Goal: Transaction & Acquisition: Purchase product/service

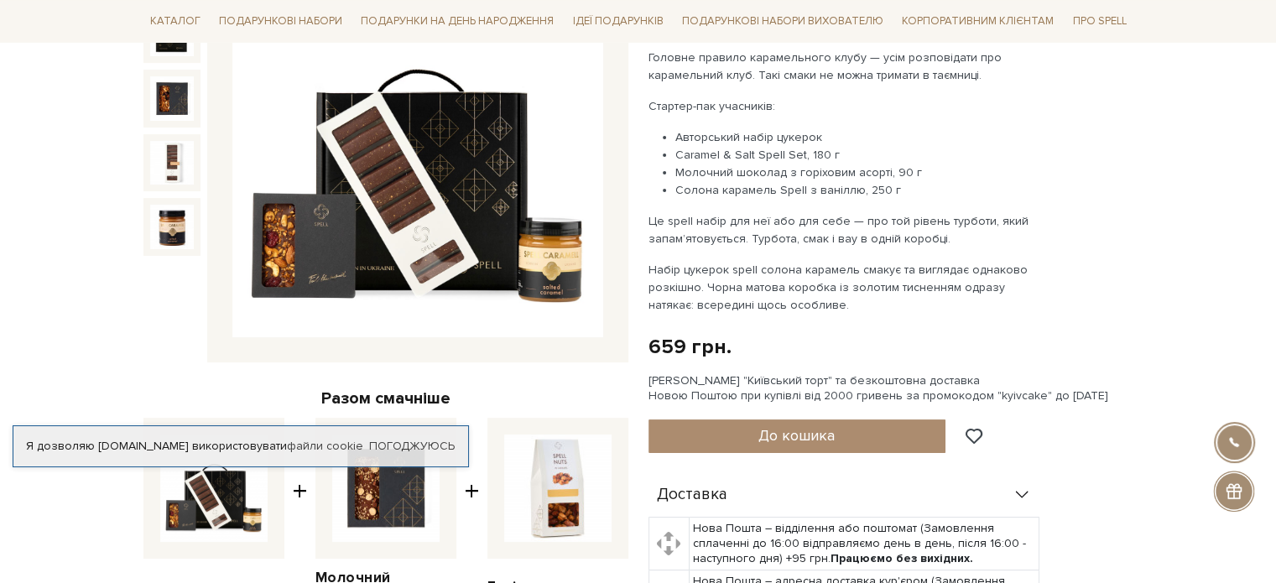
scroll to position [252, 0]
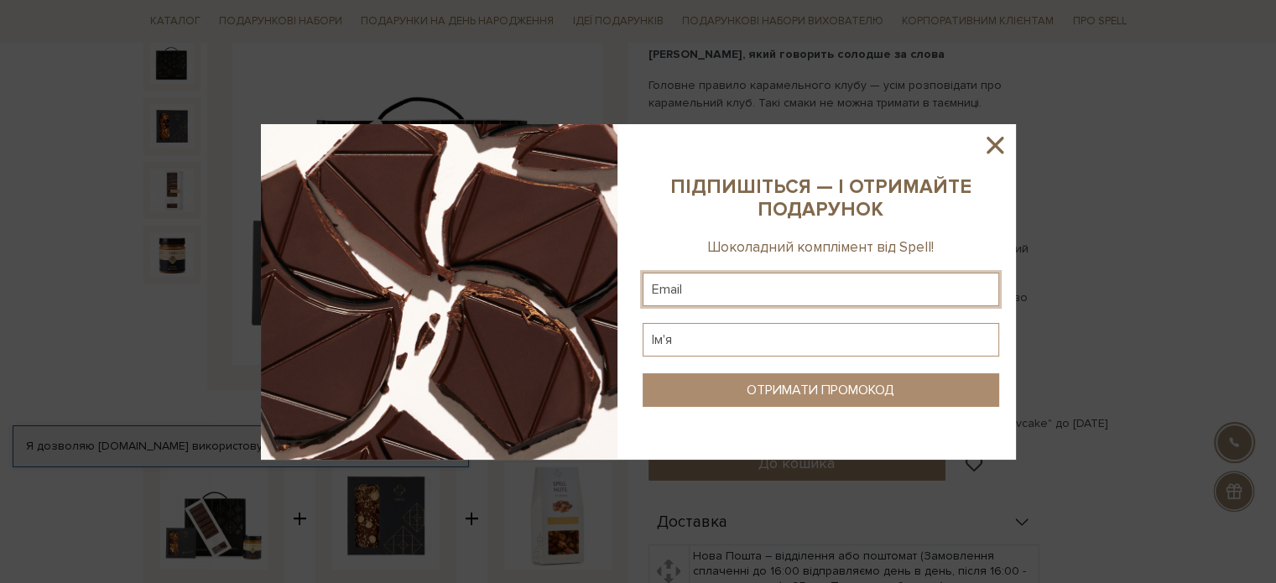
click at [795, 294] on input "text" at bounding box center [821, 290] width 357 height 34
type input "alinarosko96@gmail.com"
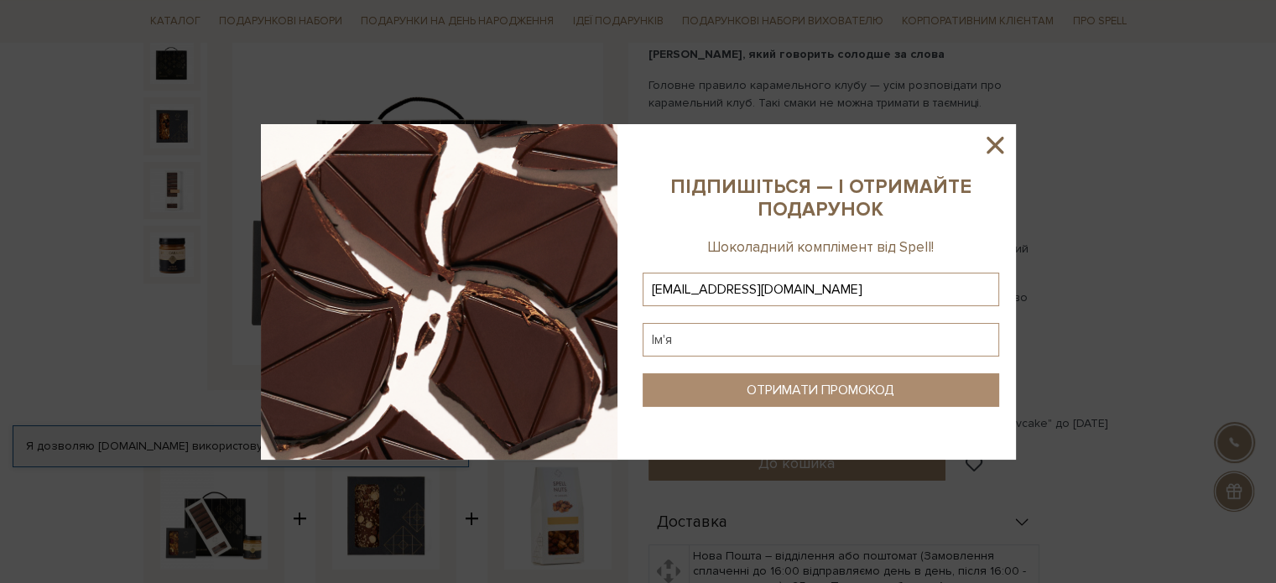
type input "alinarosko96@gmail.com"
click at [742, 348] on input "text" at bounding box center [821, 340] width 357 height 34
type input "f"
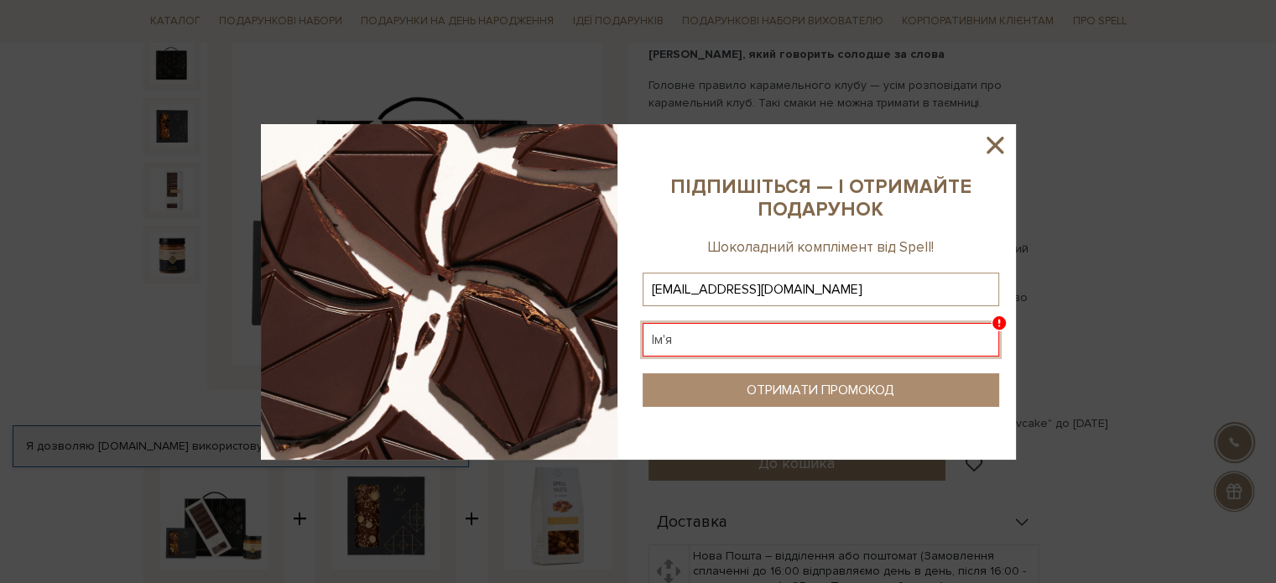
click at [742, 348] on input "text" at bounding box center [821, 340] width 357 height 34
type input "а"
type input "Аліна"
click at [808, 383] on div "ОТРИМАТИ ПРОМОКОД" at bounding box center [821, 391] width 148 height 16
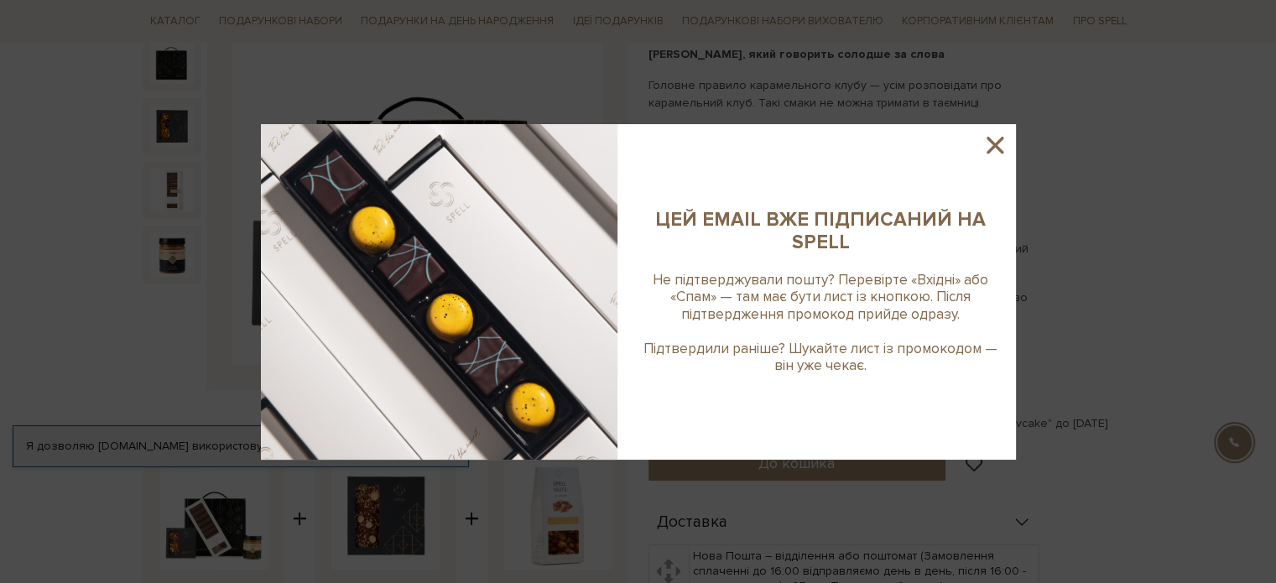
click at [990, 145] on icon at bounding box center [995, 145] width 29 height 29
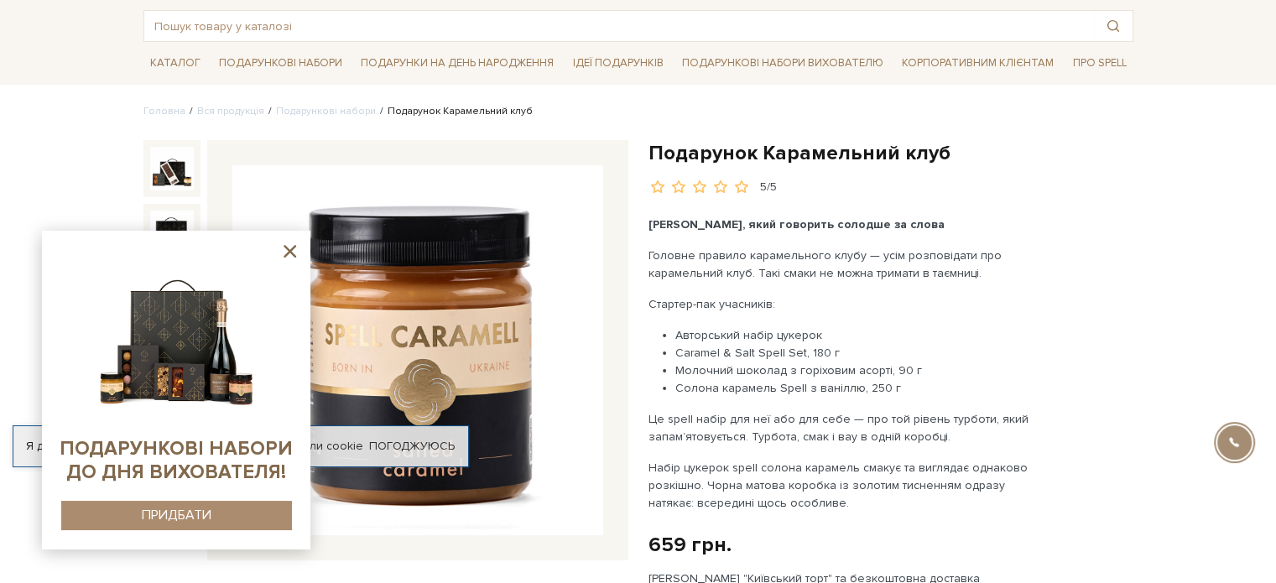
scroll to position [0, 0]
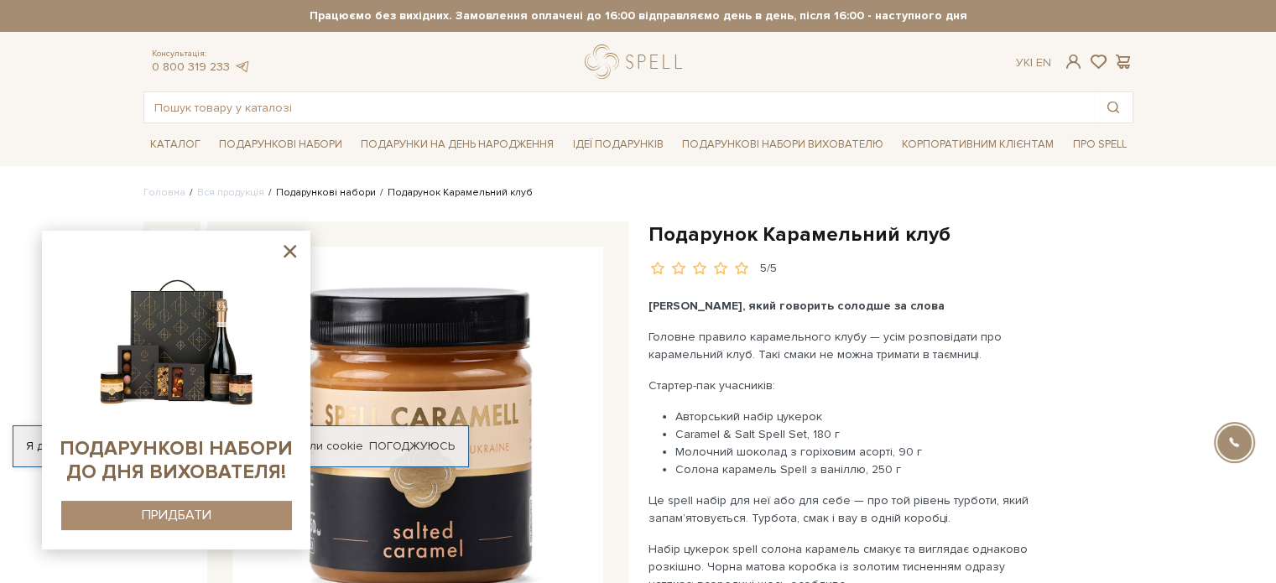
click at [319, 191] on link "Подарункові набори" at bounding box center [326, 192] width 100 height 13
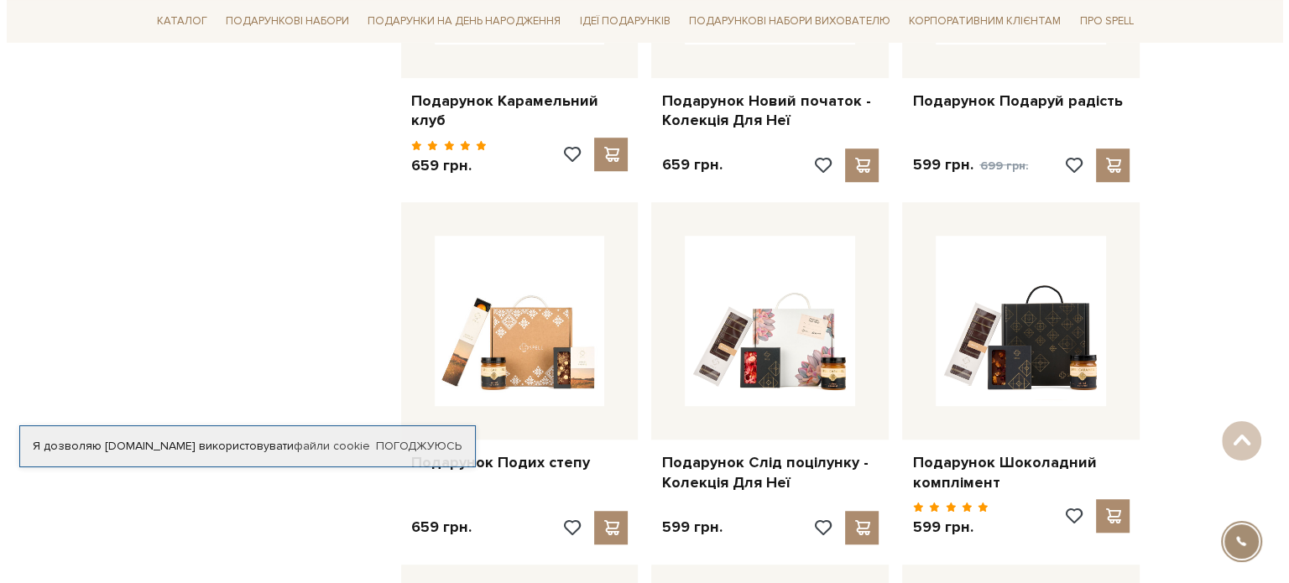
scroll to position [1091, 0]
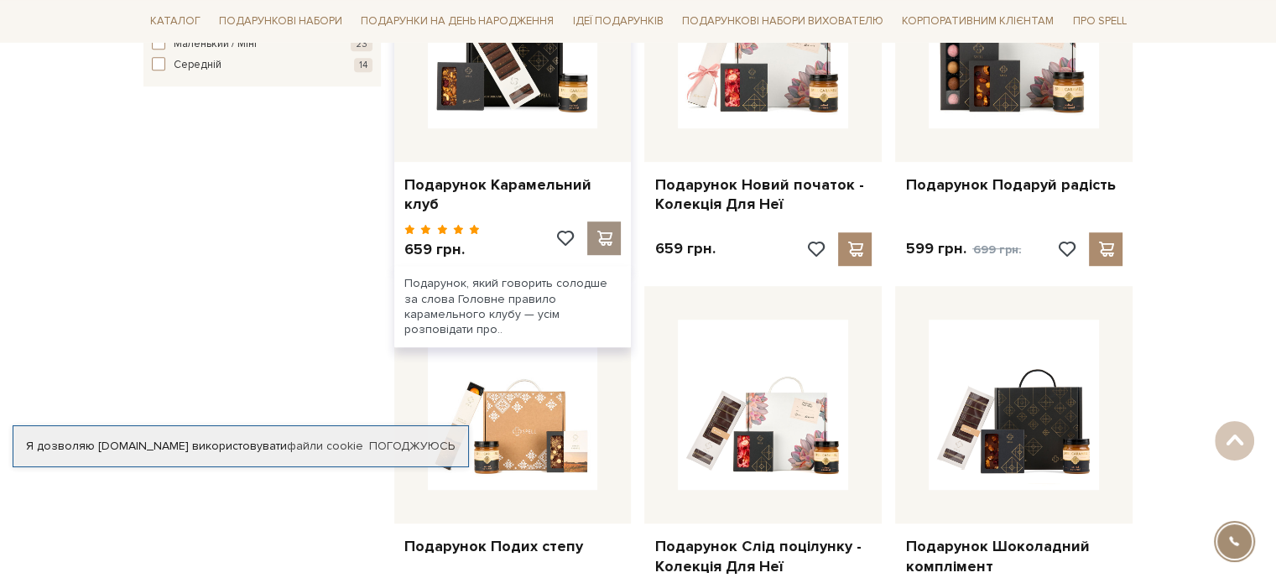
click at [596, 231] on span at bounding box center [604, 238] width 21 height 15
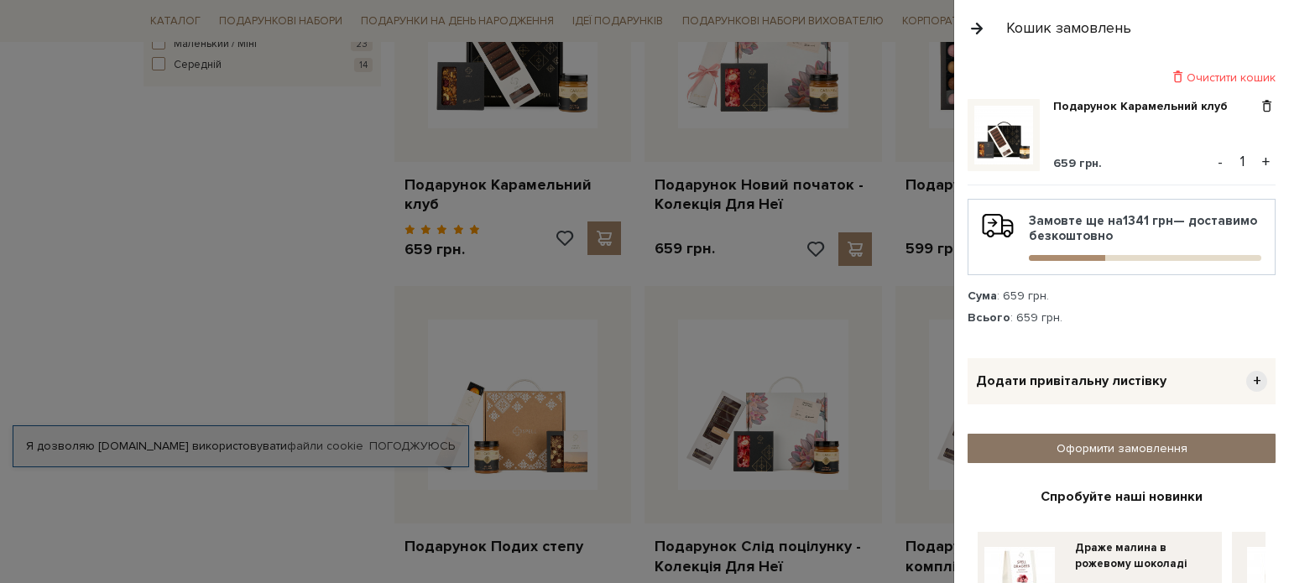
click at [1144, 447] on link "Оформити замовлення" at bounding box center [1121, 448] width 308 height 29
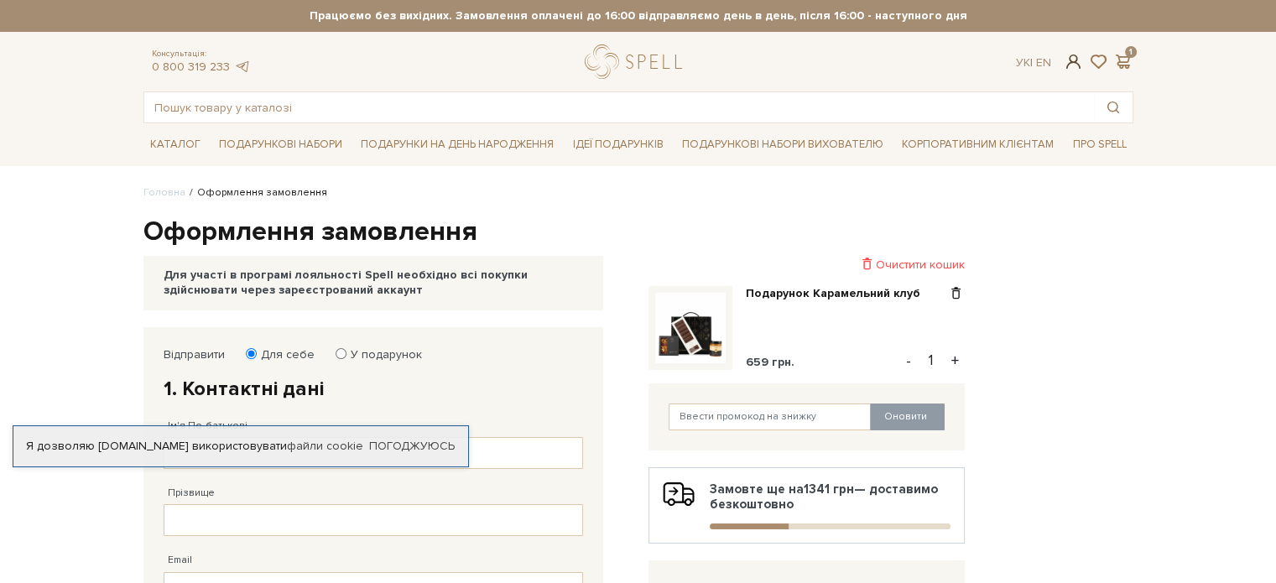
click at [1066, 60] on span at bounding box center [1073, 62] width 20 height 18
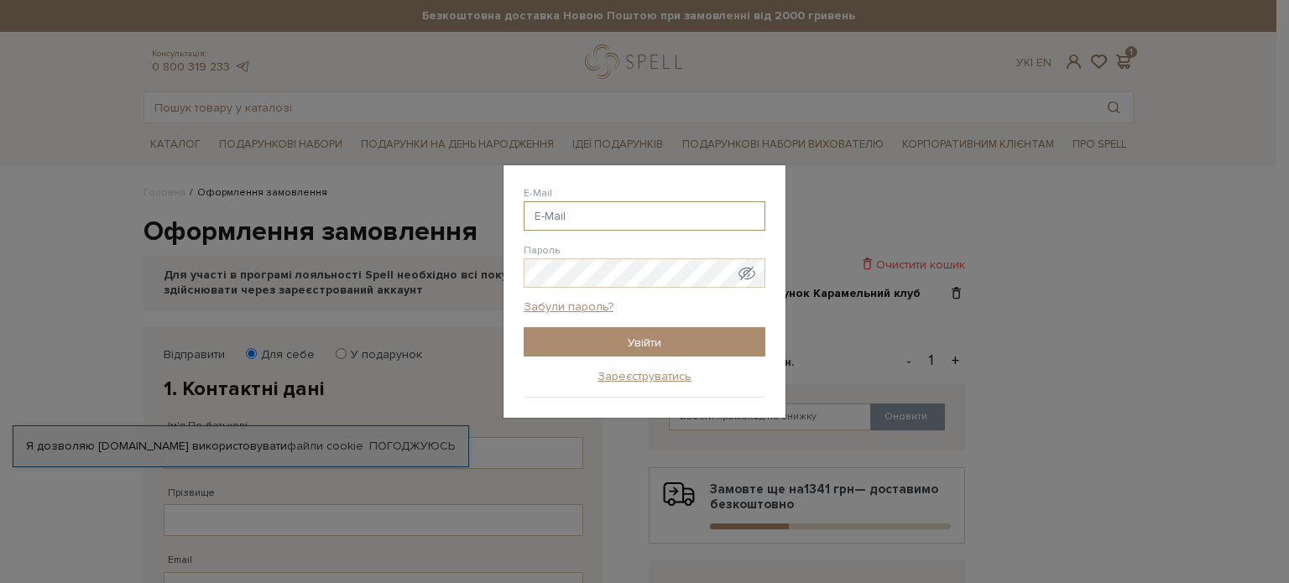
click at [594, 224] on input "E-Mail" at bounding box center [644, 215] width 242 height 29
type input "alinarosko96@gmail.com"
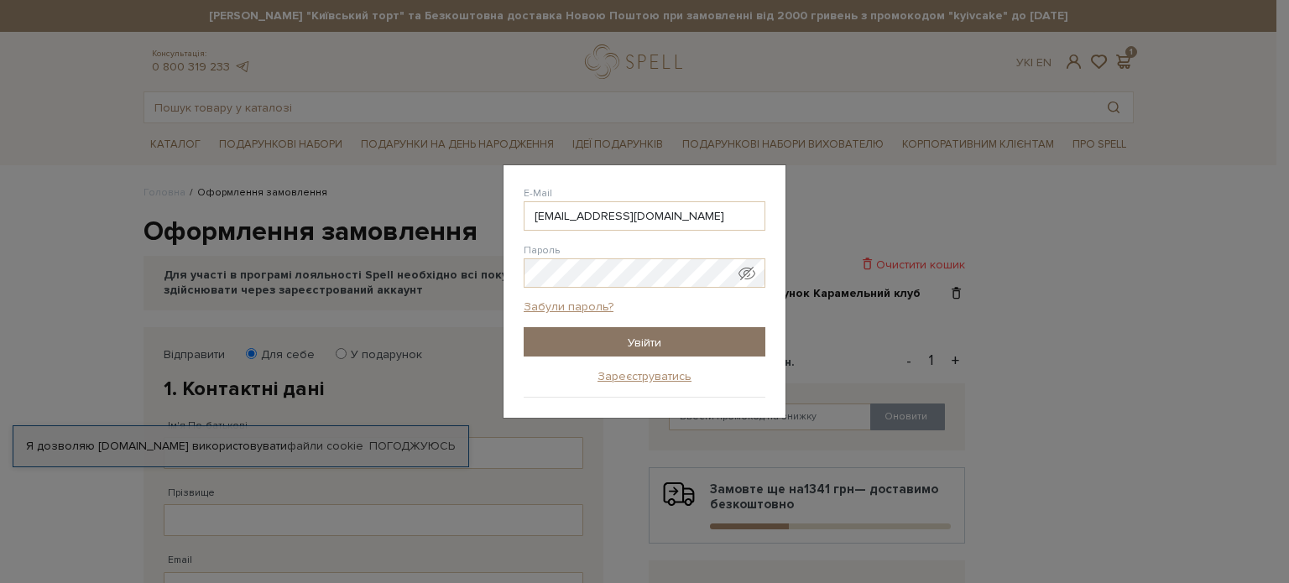
click at [555, 341] on input "Увійти" at bounding box center [644, 341] width 242 height 29
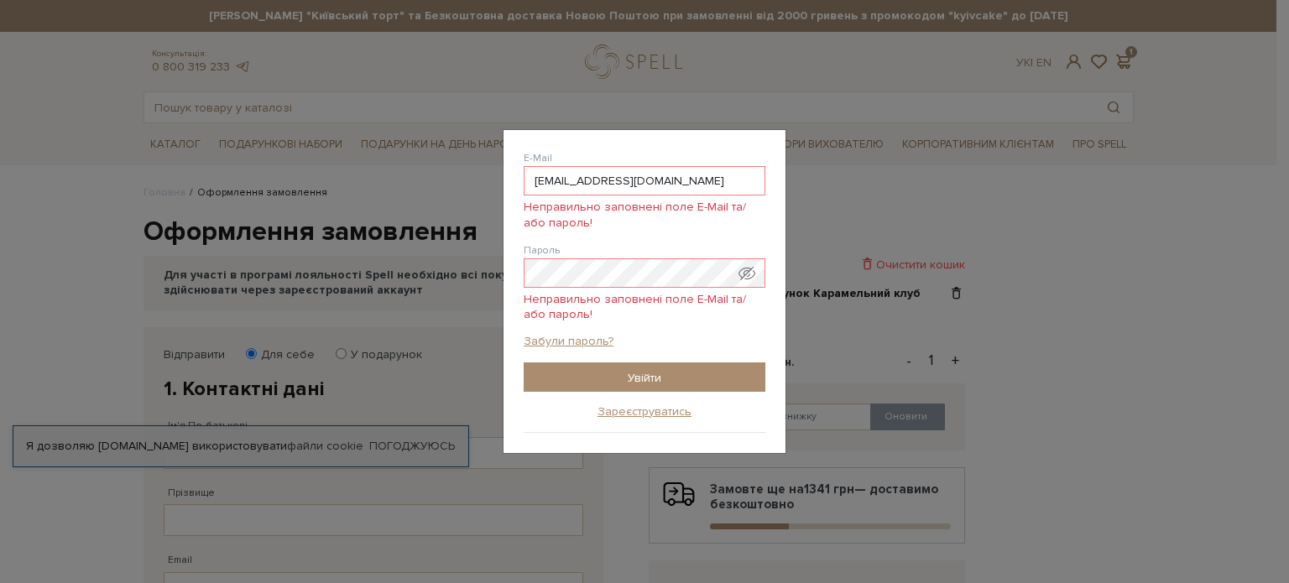
click at [753, 279] on span "Показати пароль у вигляді звичайного тексту. Попередження: це відобразить ваш п…" at bounding box center [746, 273] width 17 height 17
click at [597, 341] on link "Забули пароль?" at bounding box center [568, 341] width 90 height 15
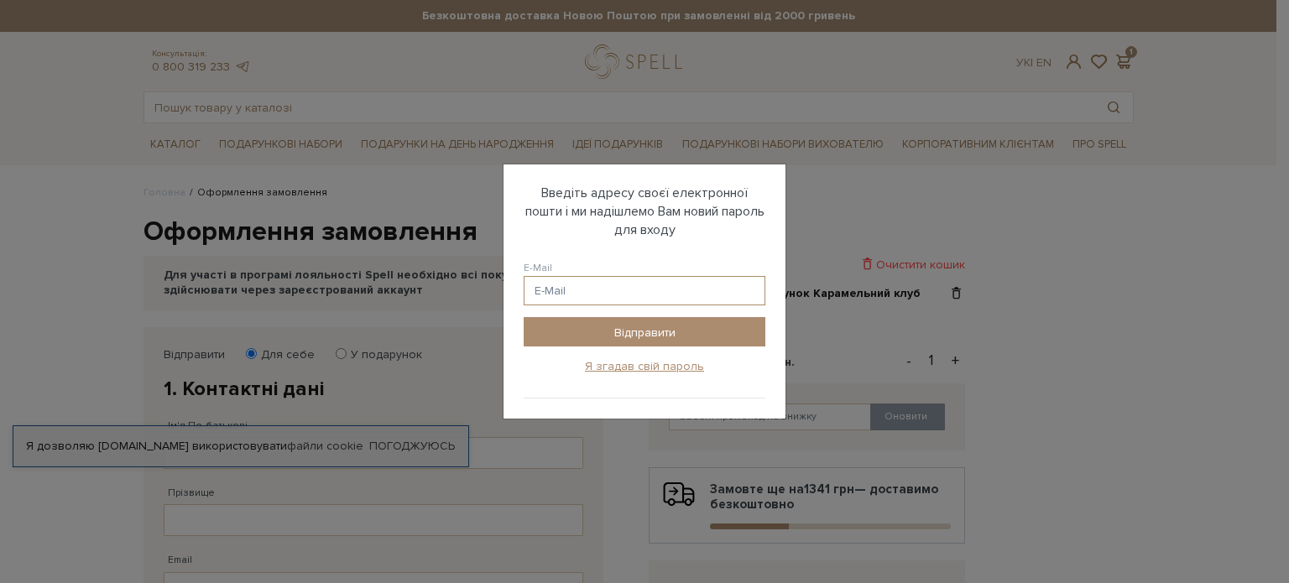
click at [554, 292] on input "E-Mail" at bounding box center [644, 290] width 242 height 29
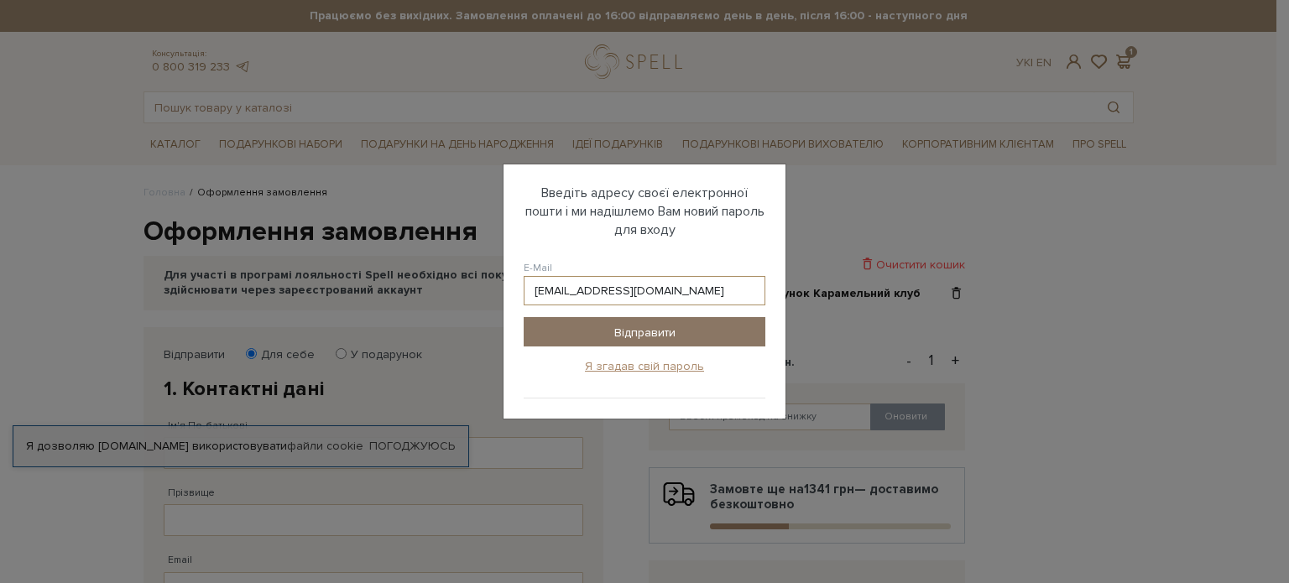
type input "alinarosko96@gmail.com"
click at [658, 332] on input "Відправити" at bounding box center [644, 331] width 242 height 29
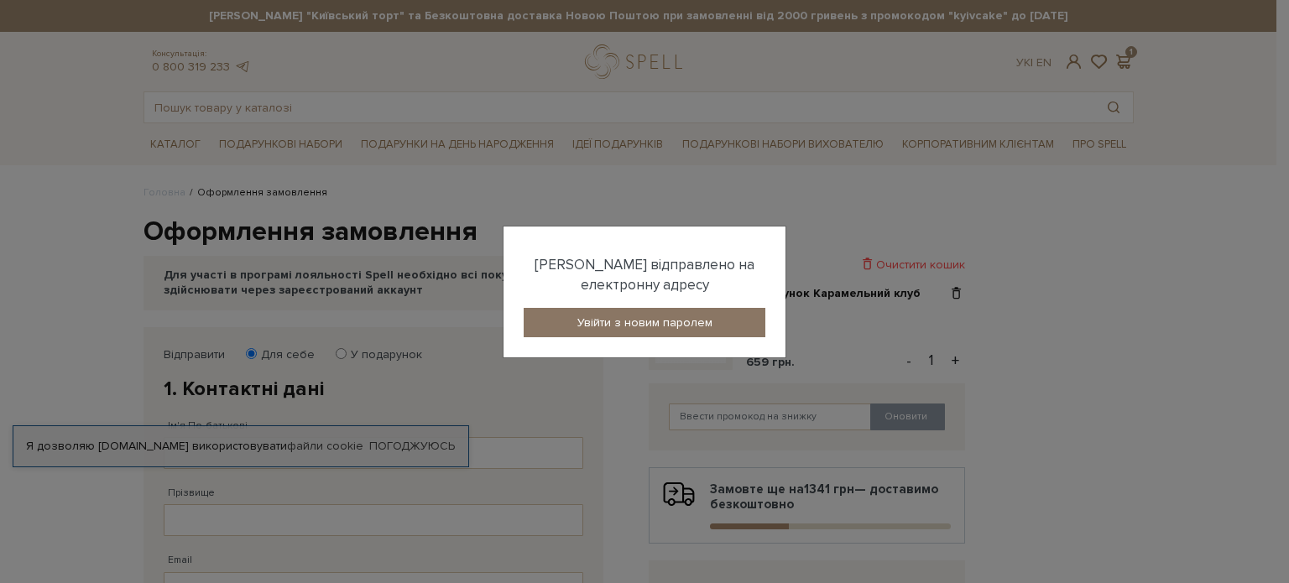
click at [617, 321] on link "Увійти з новим паролем" at bounding box center [644, 322] width 242 height 29
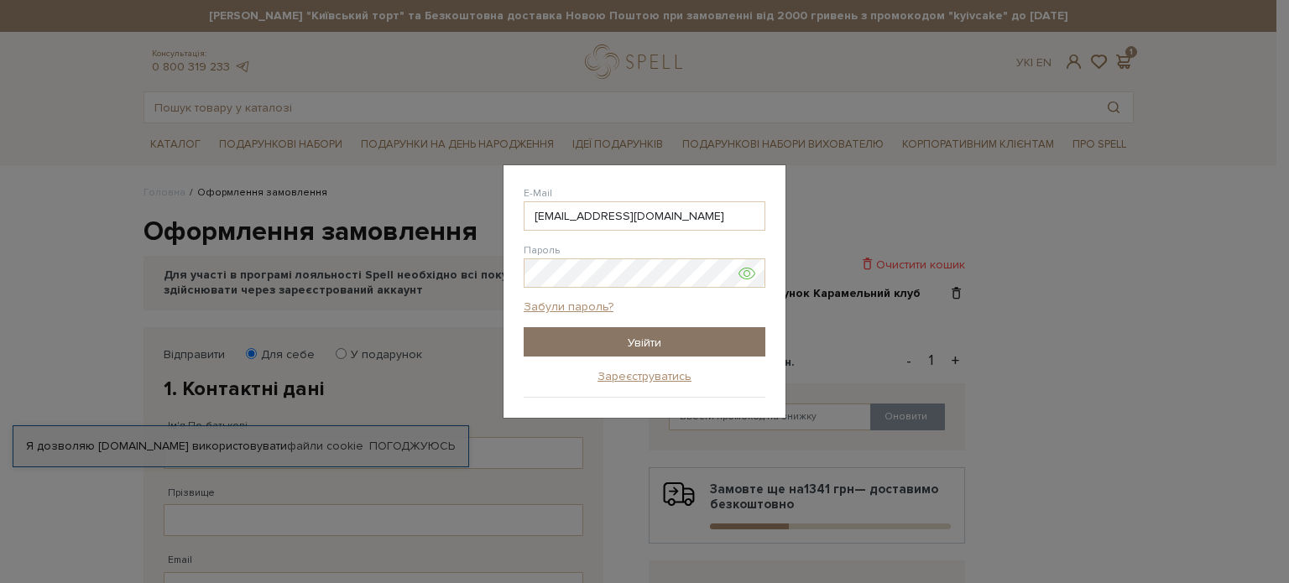
click at [617, 341] on input "Увійти" at bounding box center [644, 341] width 242 height 29
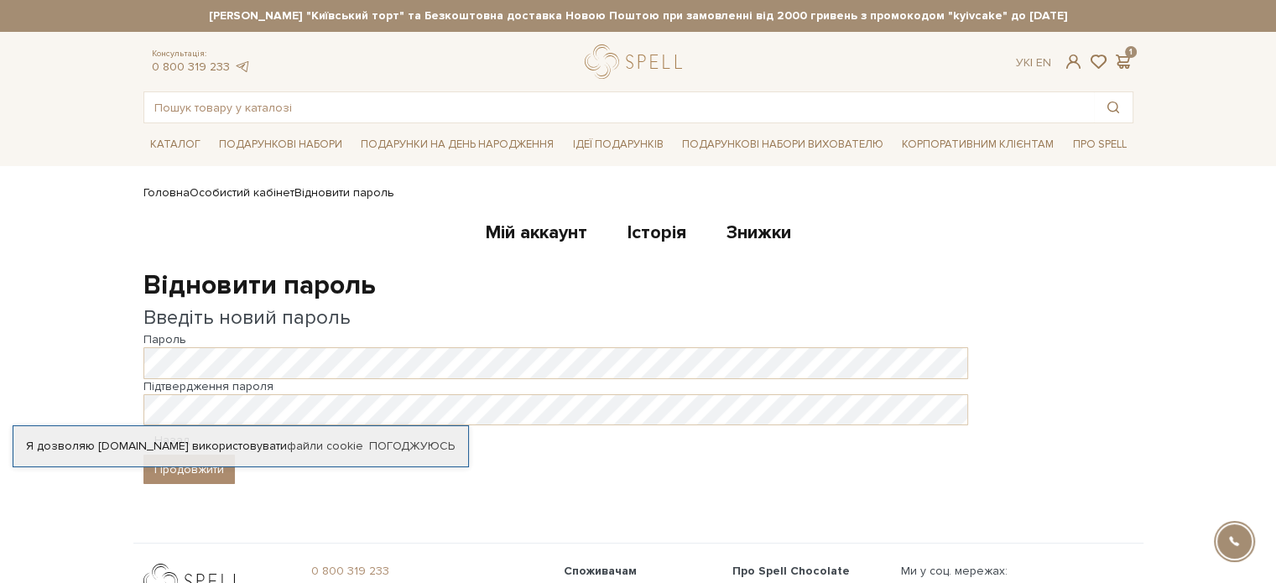
click at [399, 471] on div "Продовжити" at bounding box center [638, 469] width 990 height 29
click at [215, 476] on button "Продовжити" at bounding box center [188, 469] width 91 height 29
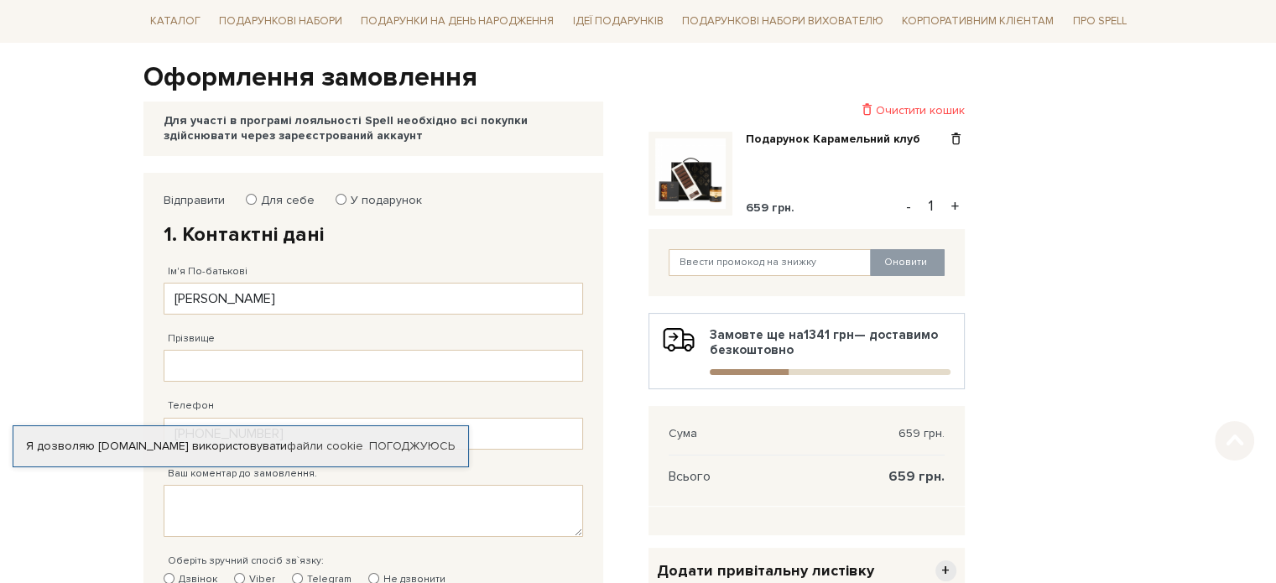
scroll to position [252, 0]
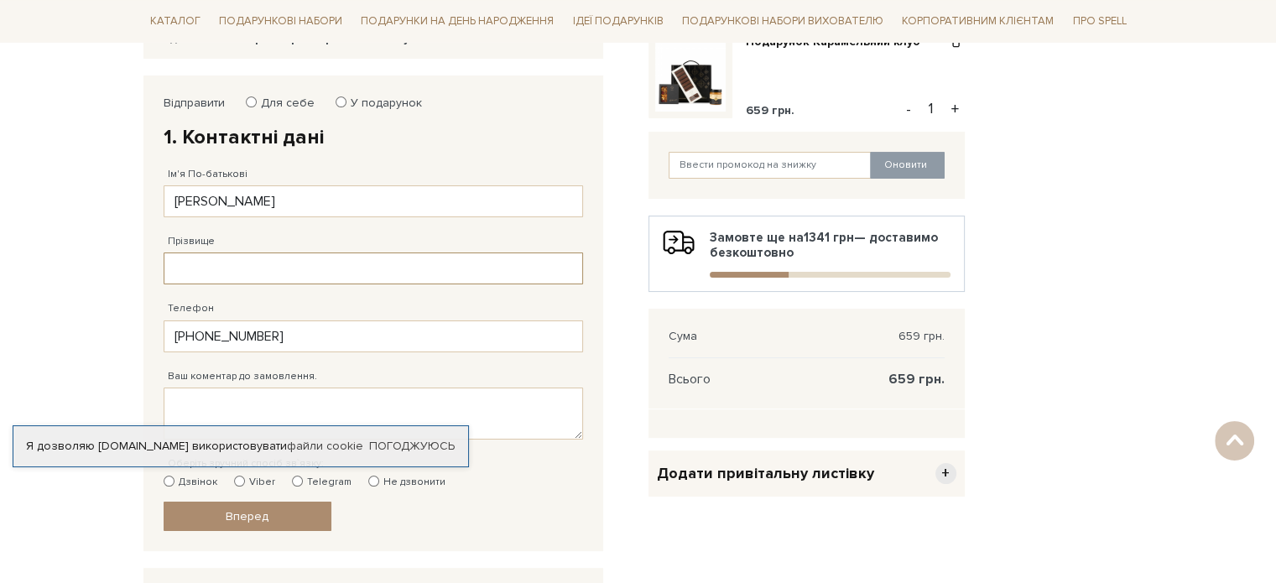
click at [295, 274] on input "Прізвище" at bounding box center [373, 269] width 419 height 32
type input "[PERSON_NAME]"
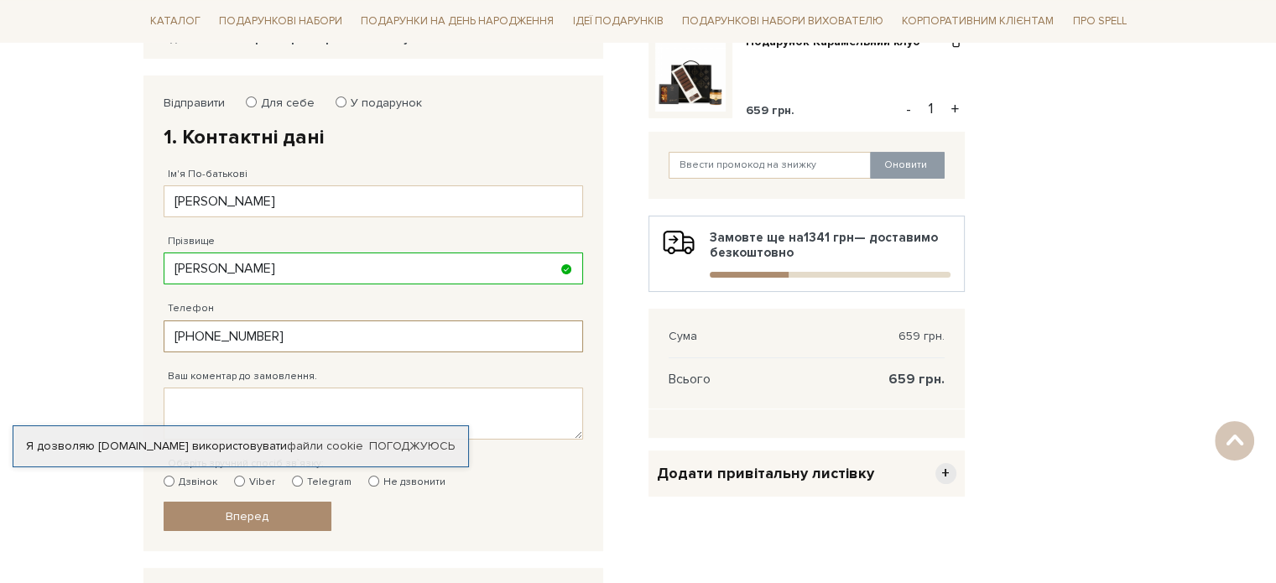
click at [169, 335] on input "[PHONE_NUMBER]" at bounding box center [373, 336] width 419 height 32
click at [218, 405] on textarea "Ваш коментар до замовлення." at bounding box center [373, 414] width 419 height 52
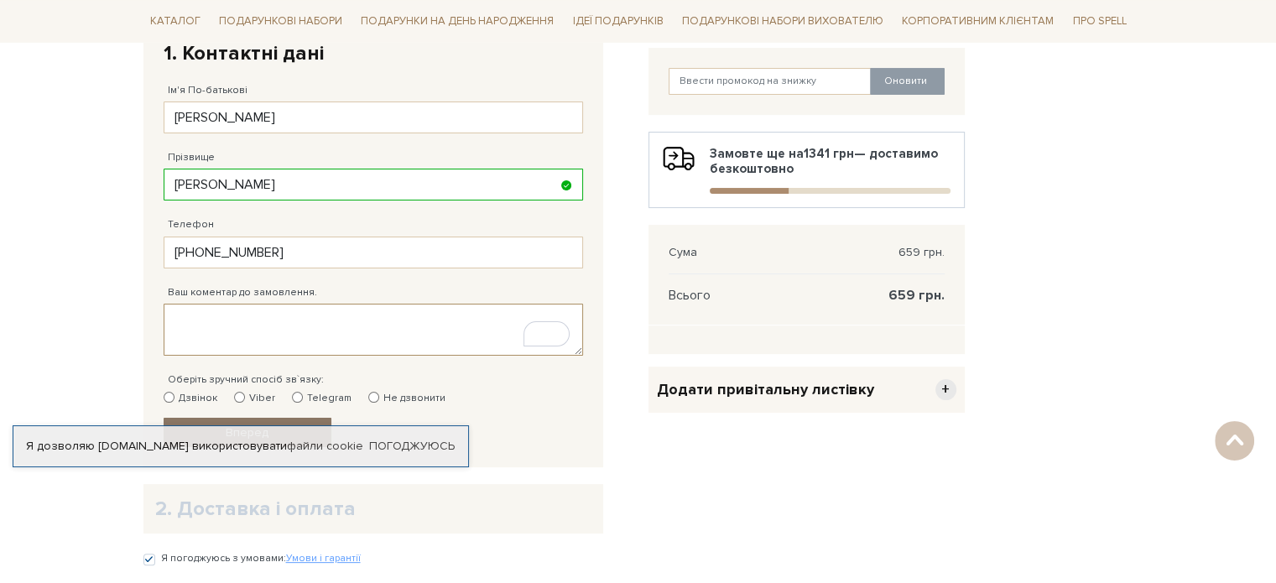
scroll to position [419, 0]
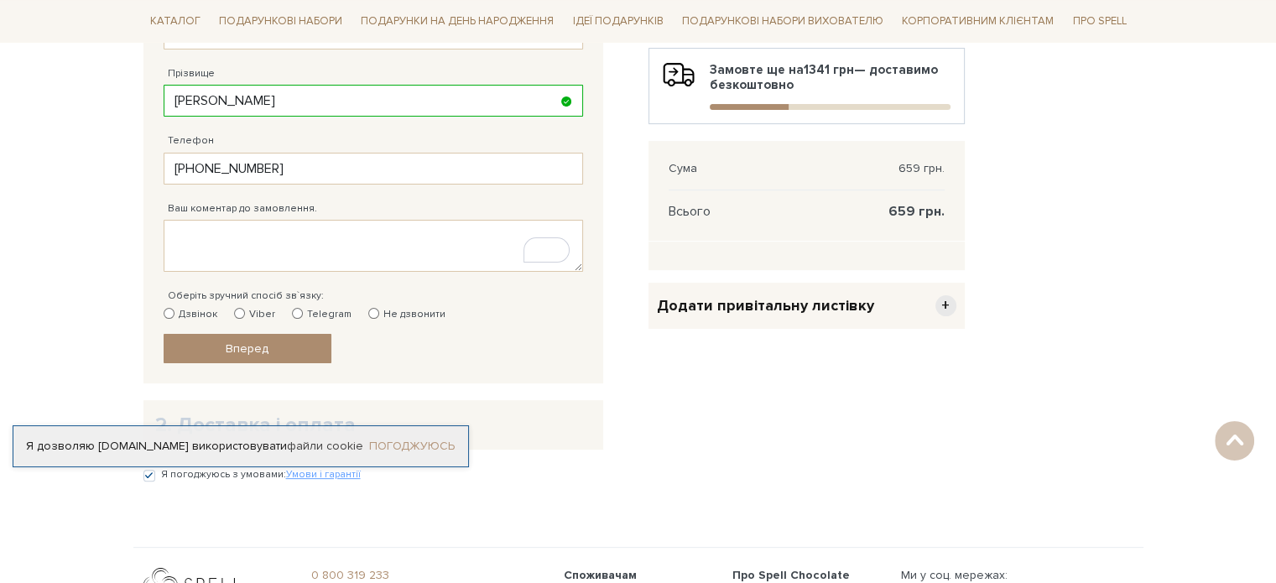
click at [383, 445] on link "Погоджуюсь" at bounding box center [412, 446] width 86 height 15
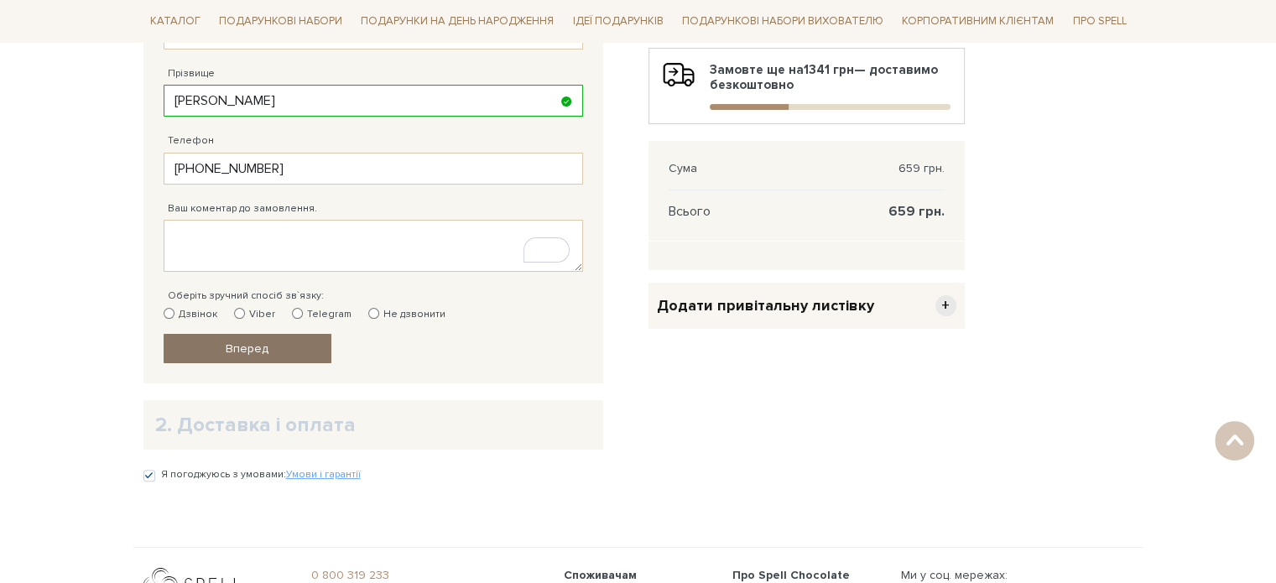
click at [263, 357] on link "Вперед" at bounding box center [248, 348] width 168 height 29
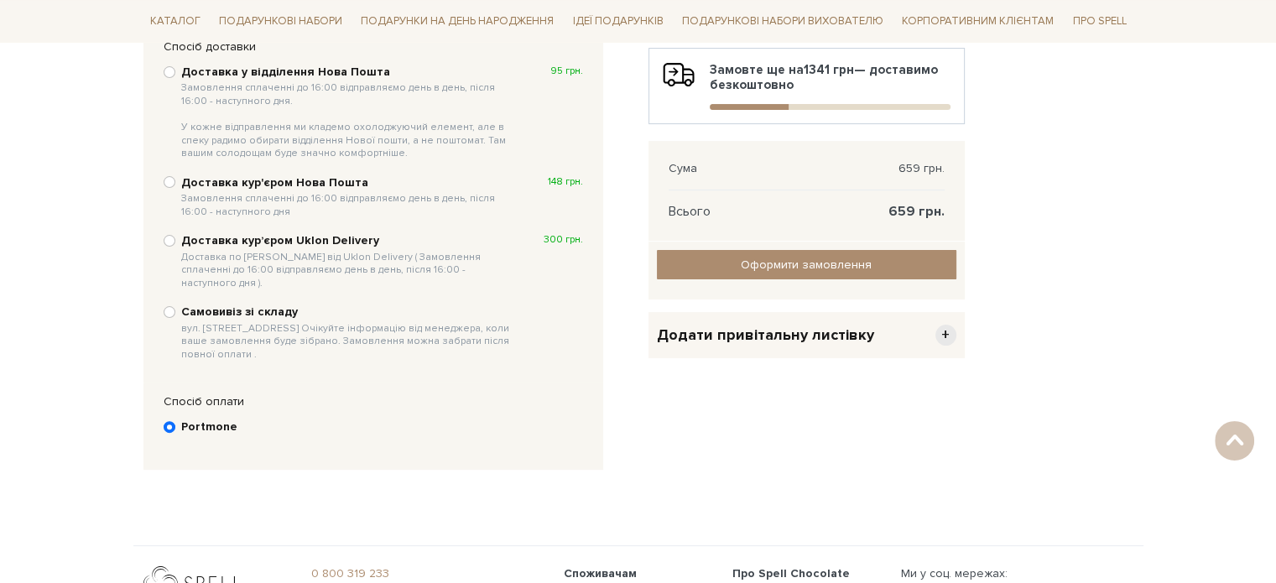
scroll to position [326, 0]
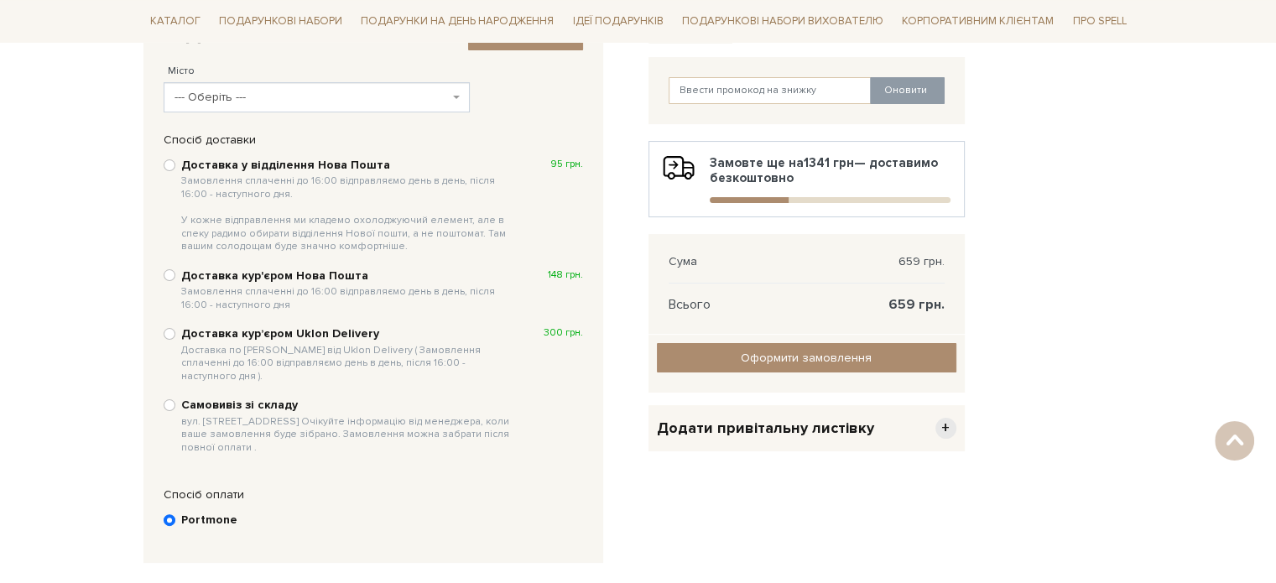
click at [279, 160] on b "Доставка у відділення Нова Пошта Замовлення сплаченні до 16:00 відправляємо ден…" at bounding box center [348, 206] width 335 height 96
click at [175, 160] on input "Доставка у відділення Нова Пошта Замовлення сплаченні до 16:00 відправляємо ден…" at bounding box center [170, 165] width 12 height 12
radio input "true"
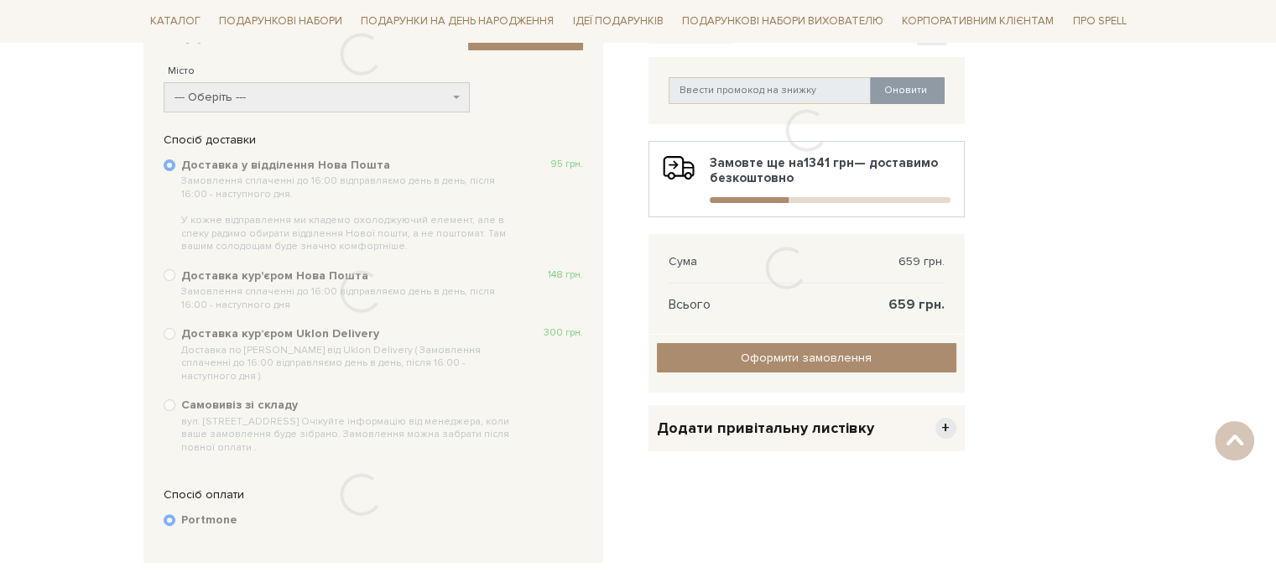
click at [289, 93] on div at bounding box center [361, 54] width 436 height 108
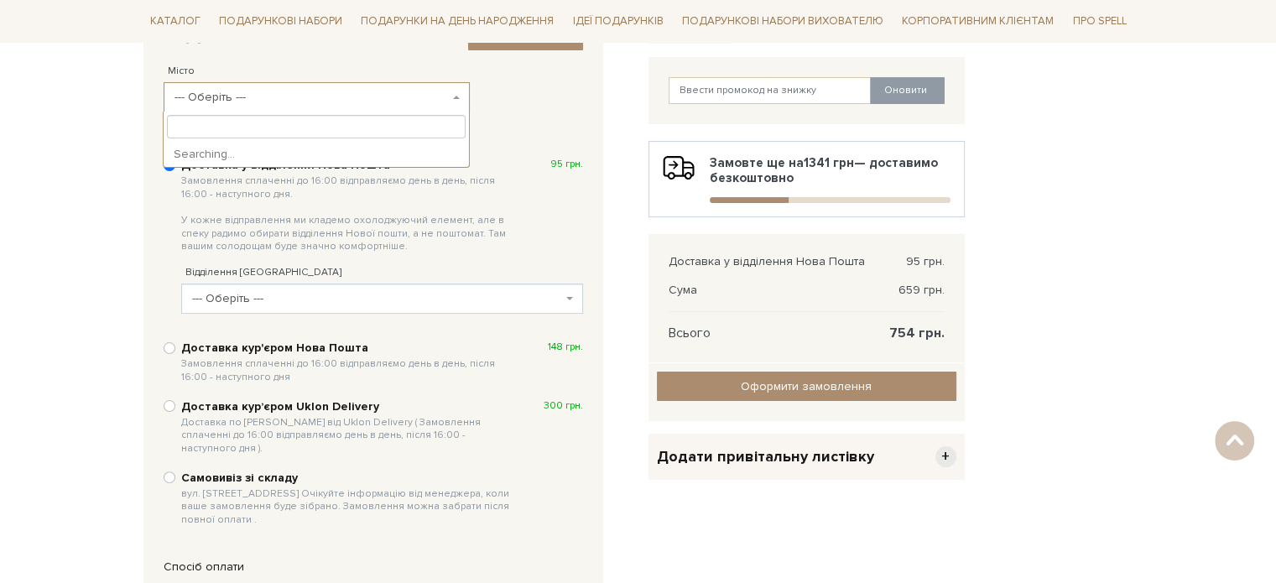
click at [289, 93] on span "--- Оберіть ---" at bounding box center [311, 97] width 274 height 17
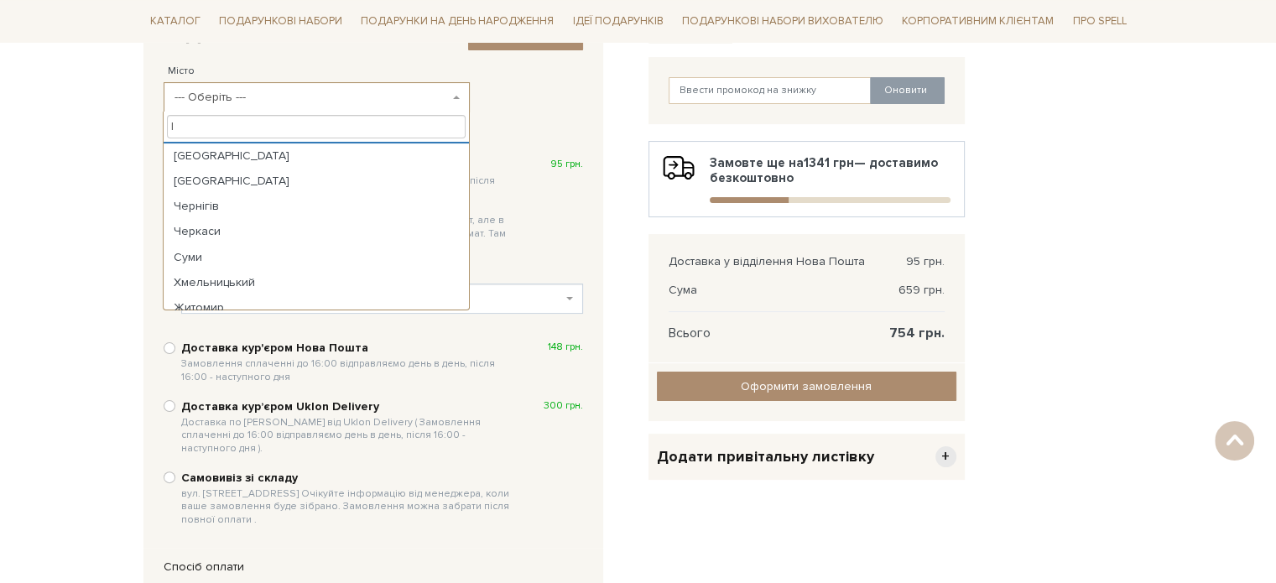
scroll to position [0, 0]
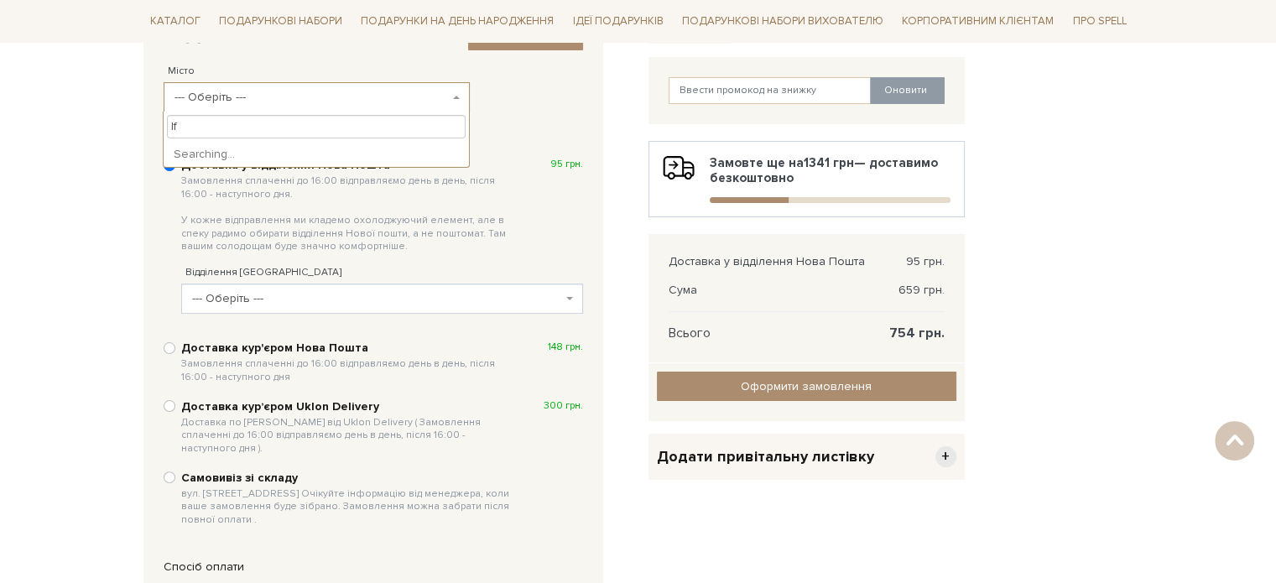
type input "l"
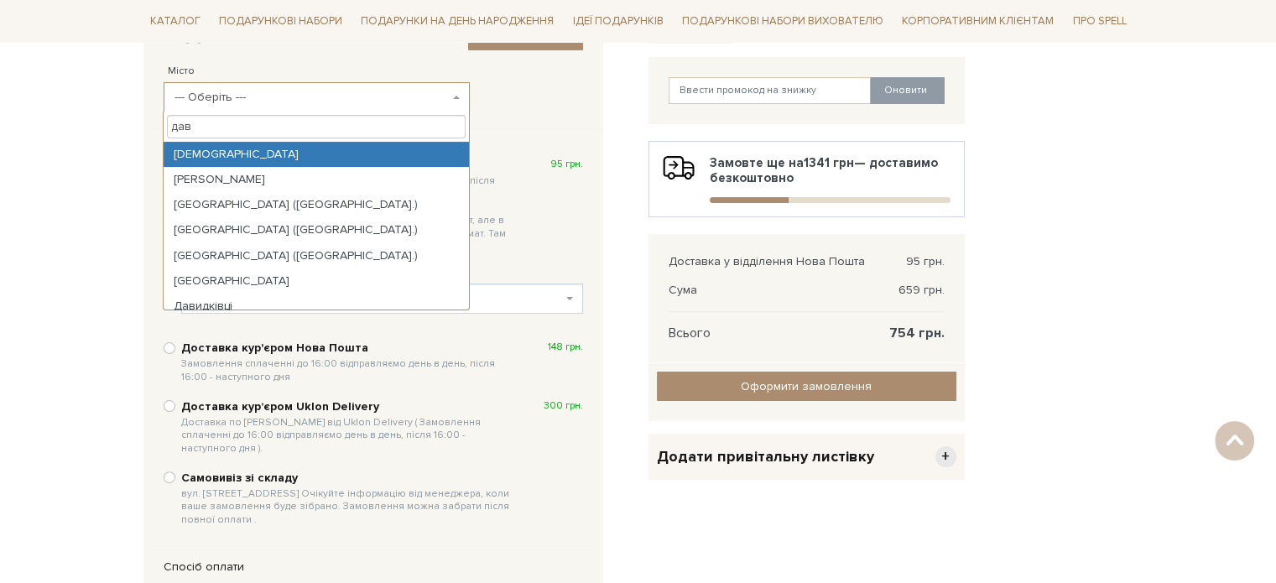
type input "дав"
select select "[DEMOGRAPHIC_DATA]"
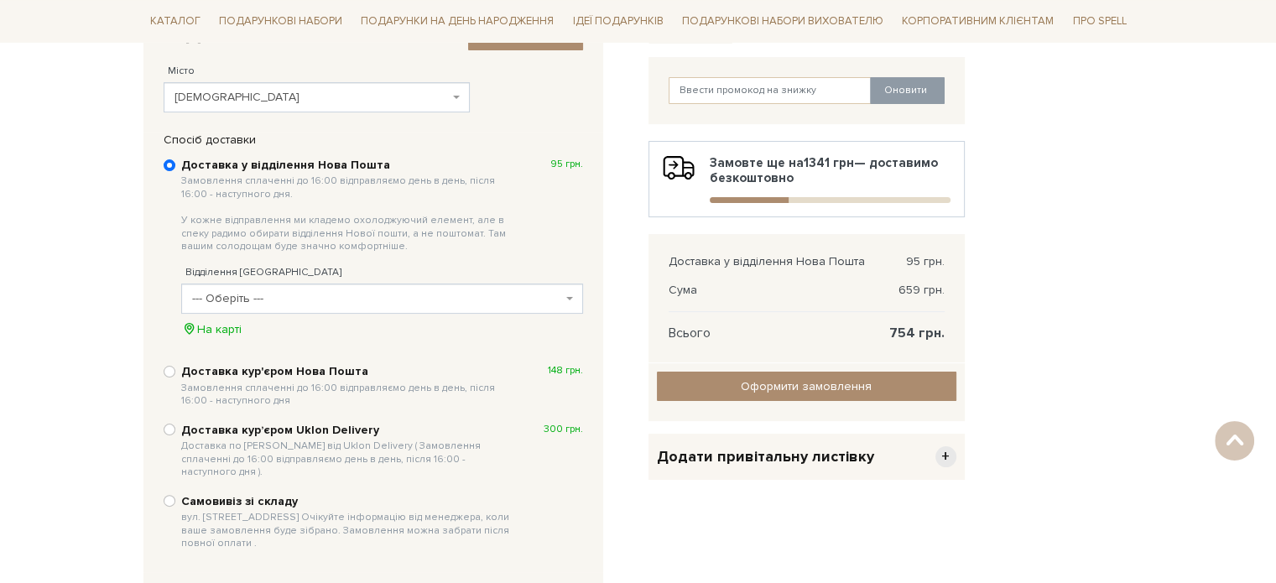
click at [259, 288] on span "--- Оберіть ---" at bounding box center [382, 299] width 402 height 30
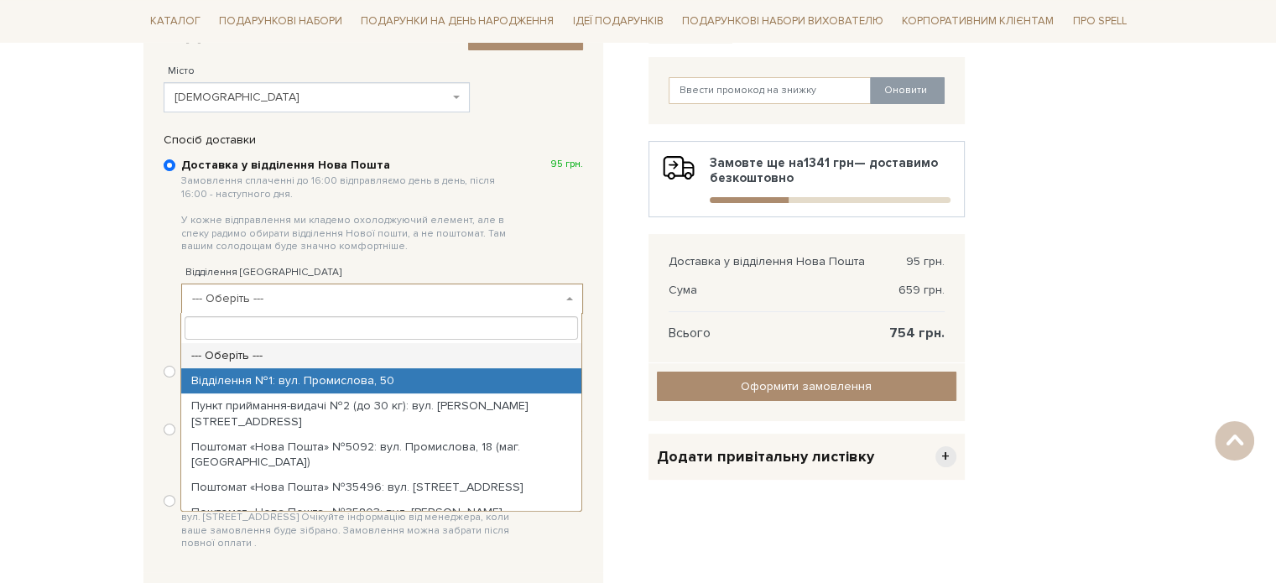
select select "Відділення №1: вул. Промислова, 50"
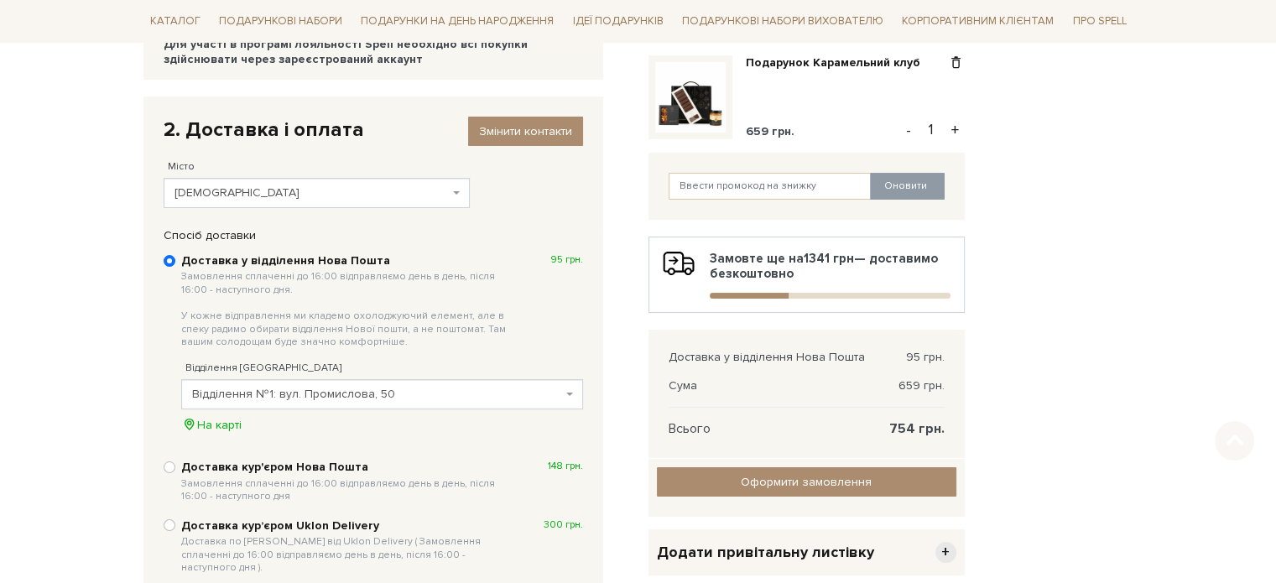
scroll to position [252, 0]
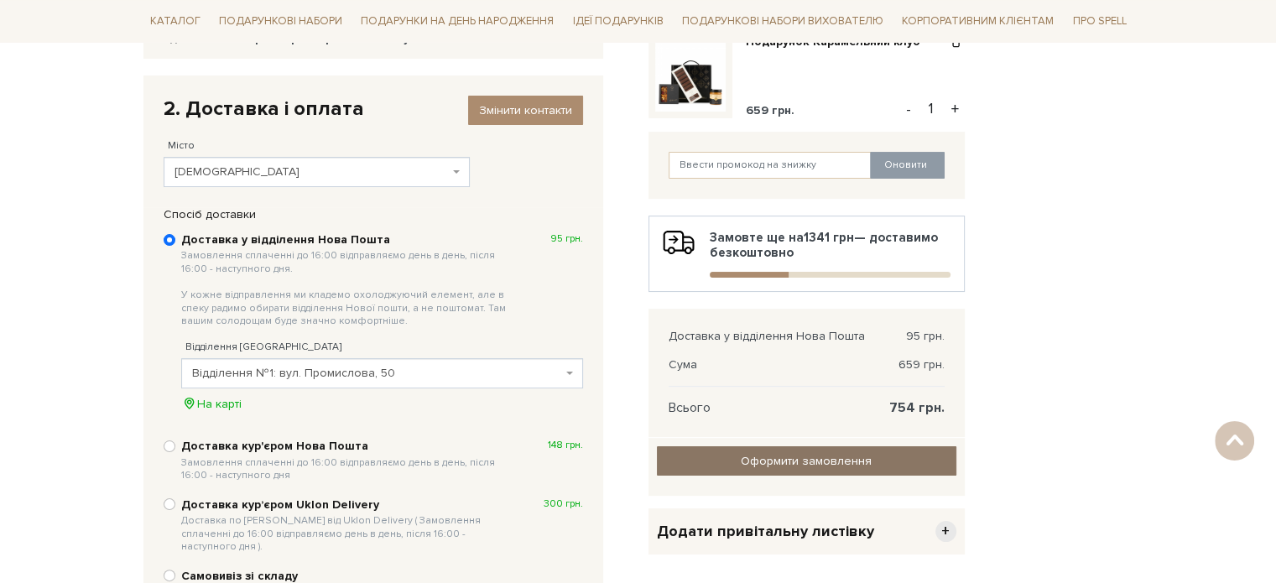
click at [809, 458] on input "Оформити замовлення" at bounding box center [806, 460] width 299 height 29
